Goal: Task Accomplishment & Management: Complete application form

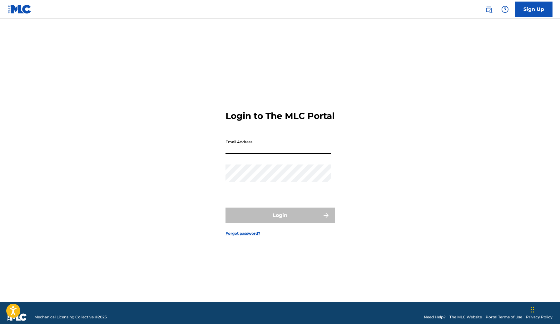
drag, startPoint x: 252, startPoint y: 151, endPoint x: 259, endPoint y: 159, distance: 10.4
click at [252, 151] on input "Email Address" at bounding box center [277, 145] width 105 height 18
type input "[EMAIL_ADDRESS][DOMAIN_NAME]"
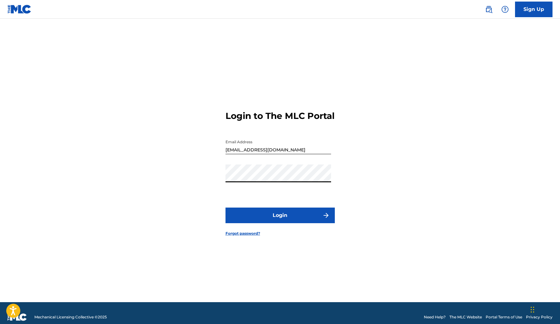
scroll to position [8, 0]
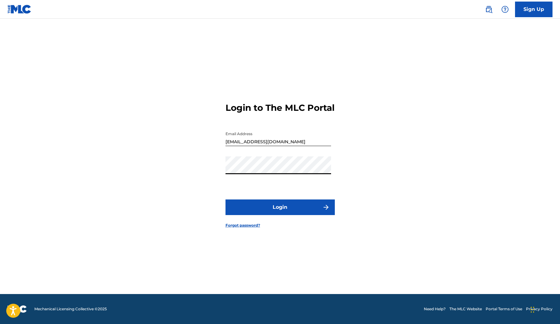
click at [284, 209] on button "Login" at bounding box center [279, 207] width 109 height 16
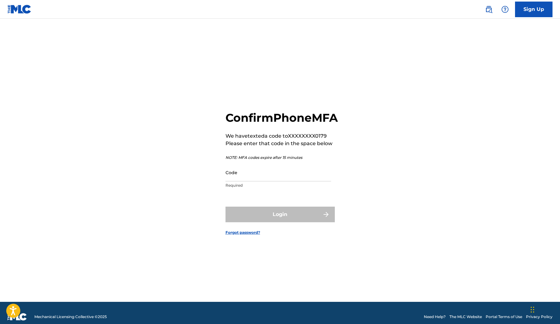
scroll to position [2, 0]
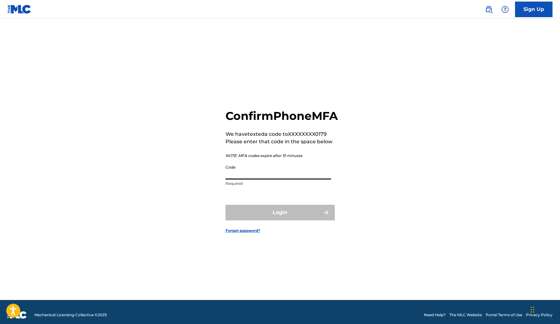
click at [248, 179] on input "Code" at bounding box center [277, 171] width 105 height 18
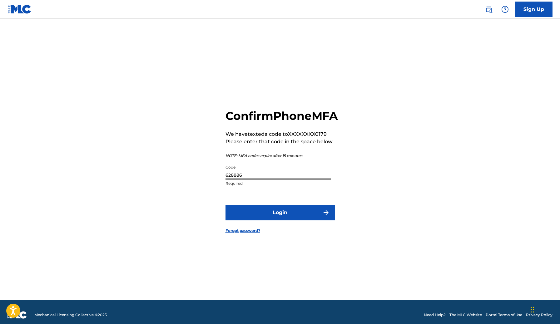
type input "628886"
click at [286, 220] on button "Login" at bounding box center [279, 213] width 109 height 16
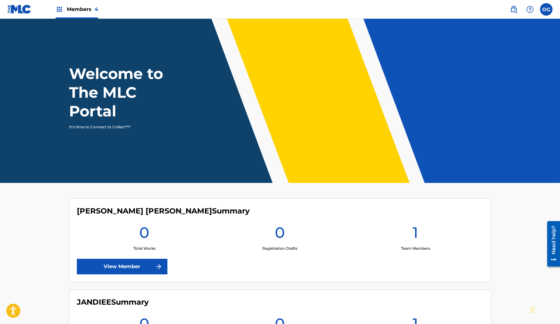
click at [541, 10] on label at bounding box center [546, 9] width 12 height 12
click at [546, 9] on input "OG OG MIND GROUP INC [EMAIL_ADDRESS][DOMAIN_NAME] Notification Preferences Prof…" at bounding box center [546, 9] width 0 height 0
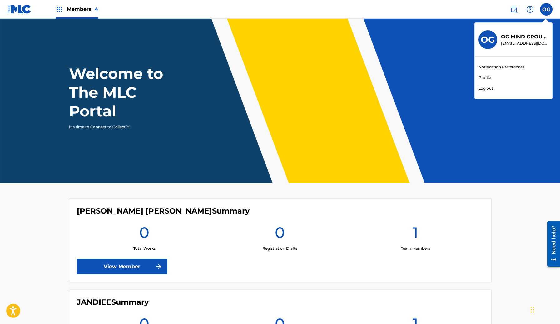
scroll to position [1, 0]
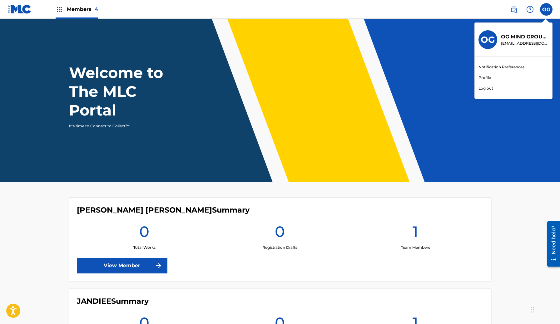
click at [485, 78] on link "Profile" at bounding box center [484, 78] width 12 height 6
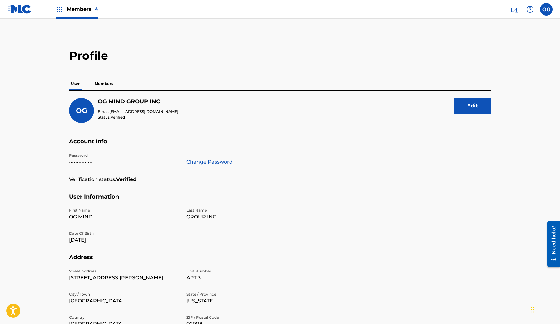
click at [544, 11] on label at bounding box center [546, 9] width 12 height 12
click at [546, 9] on input "OG OG MIND GROUP INC [EMAIL_ADDRESS][DOMAIN_NAME] Notification Preferences Prof…" at bounding box center [546, 9] width 0 height 0
click at [486, 67] on link "Notification Preferences" at bounding box center [501, 67] width 46 height 6
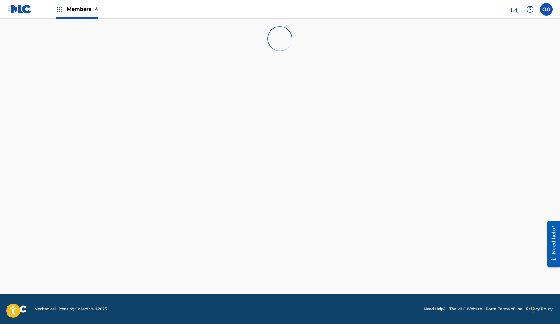
click at [57, 9] on img at bounding box center [59, 9] width 7 height 7
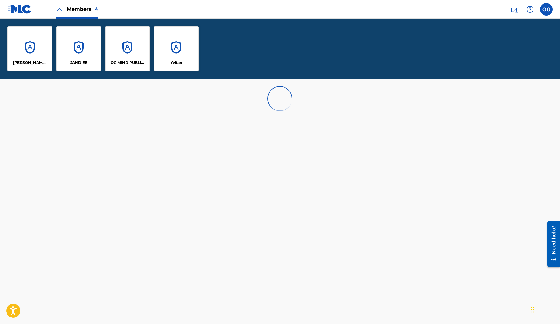
click at [168, 53] on div "Yvlian" at bounding box center [176, 48] width 45 height 45
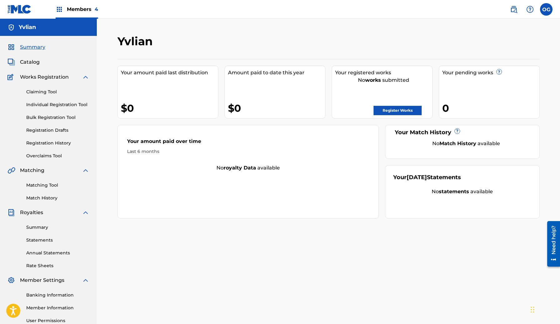
click at [37, 61] on span "Catalog" at bounding box center [30, 61] width 20 height 7
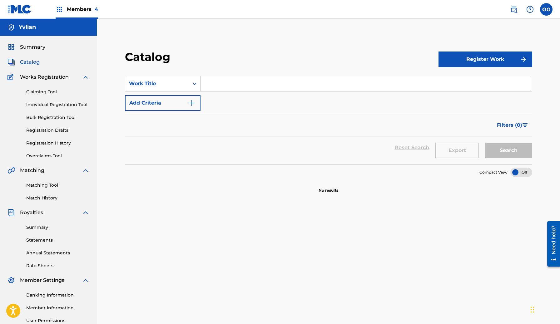
click at [227, 90] on input "Search Form" at bounding box center [365, 83] width 331 height 15
click at [472, 58] on button "Register Work" at bounding box center [485, 59] width 94 height 16
click at [449, 80] on link "Individual" at bounding box center [485, 79] width 94 height 15
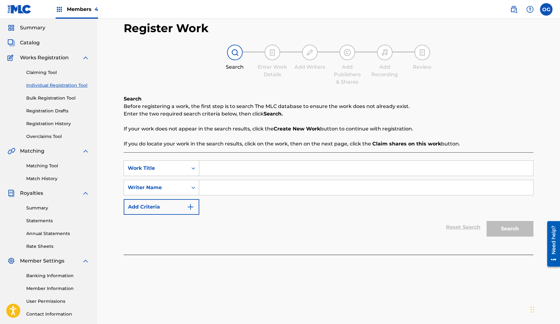
scroll to position [22, 0]
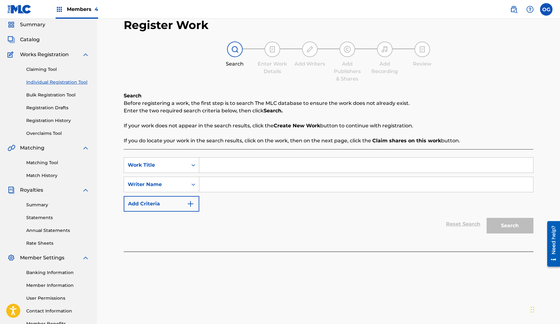
click at [212, 159] on input "Search Form" at bounding box center [366, 165] width 334 height 15
click at [221, 186] on input "Search Form" at bounding box center [366, 184] width 334 height 15
type input "[PERSON_NAME] [PERSON_NAME]"
click at [244, 173] on div "SearchWithCriteria9471197a-c990-4b99-b231-9670300911c1 Work Title SearchWithCri…" at bounding box center [328, 184] width 409 height 54
click at [243, 169] on input "Search Form" at bounding box center [366, 165] width 334 height 15
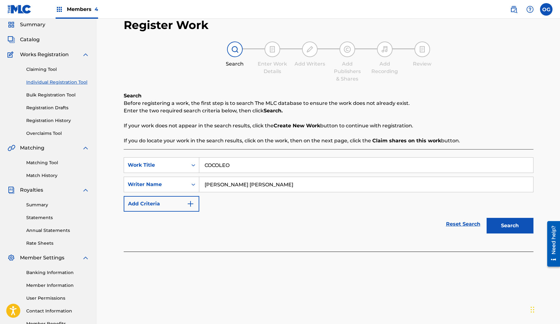
type input "COCOLEO"
click at [510, 227] on button "Search" at bounding box center [509, 226] width 47 height 16
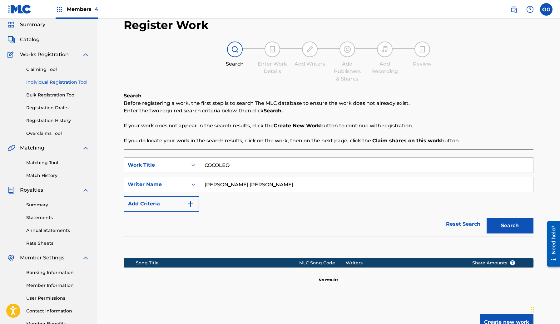
scroll to position [65, 0]
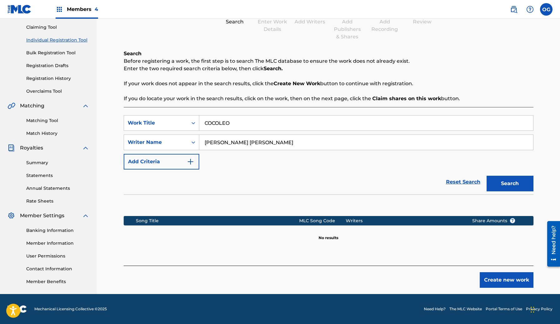
click at [253, 129] on input "COCOLEO" at bounding box center [366, 122] width 334 height 15
click at [252, 129] on input "COCOLEO" at bounding box center [366, 122] width 334 height 15
click at [499, 185] on button "Search" at bounding box center [509, 184] width 47 height 16
click at [342, 126] on input "TRAPPER" at bounding box center [366, 122] width 334 height 15
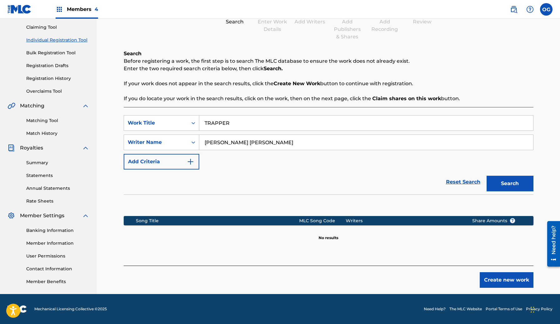
click at [342, 126] on input "TRAPPER" at bounding box center [366, 122] width 334 height 15
type input "VIVIENDO PARA MORIR"
click at [505, 187] on button "Search" at bounding box center [509, 184] width 47 height 16
